Goal: Navigation & Orientation: Find specific page/section

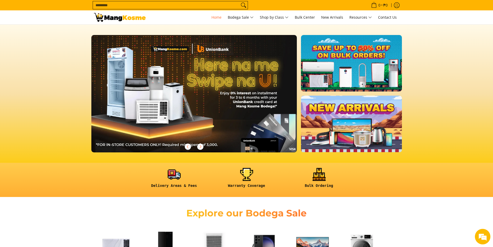
click at [133, 17] on img at bounding box center [120, 17] width 52 height 9
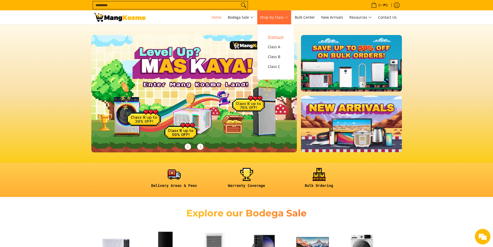
click at [283, 36] on span "Premium" at bounding box center [276, 37] width 16 height 6
click at [279, 45] on span "Class A" at bounding box center [276, 47] width 16 height 6
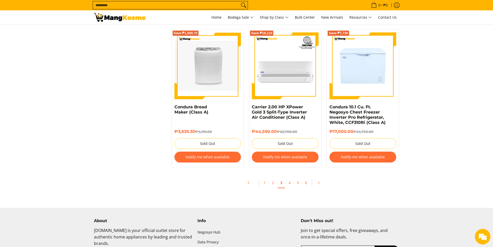
scroll to position [1086, 0]
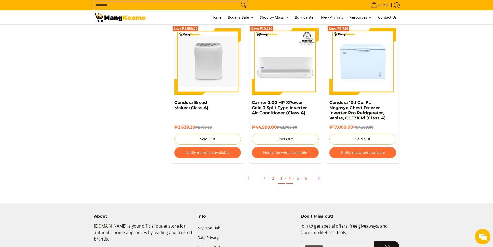
click at [290, 174] on link "4" at bounding box center [289, 178] width 7 height 11
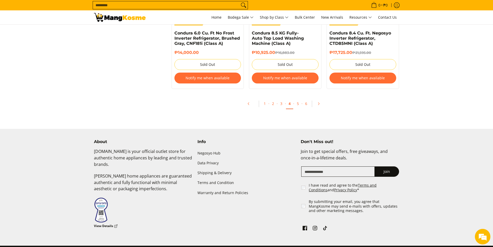
scroll to position [1190, 0]
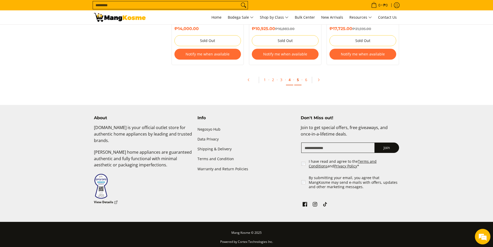
click at [300, 80] on link "5" at bounding box center [297, 79] width 7 height 11
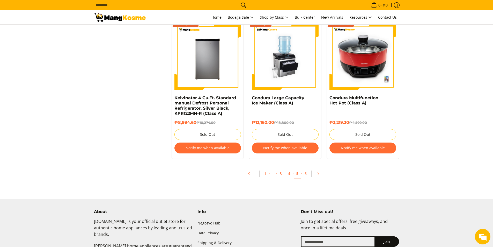
scroll to position [1188, 0]
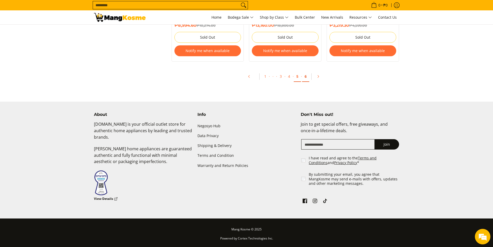
click at [304, 77] on link "6" at bounding box center [305, 76] width 7 height 11
